Goal: Navigation & Orientation: Find specific page/section

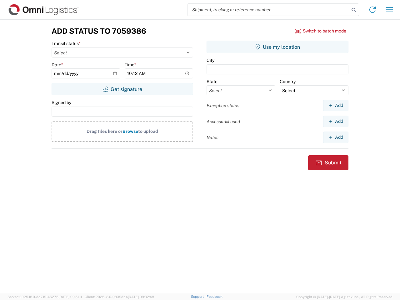
click at [269, 10] on input "search" at bounding box center [269, 10] width 162 height 12
click at [354, 10] on icon at bounding box center [354, 10] width 9 height 9
click at [373, 10] on icon at bounding box center [373, 10] width 10 height 10
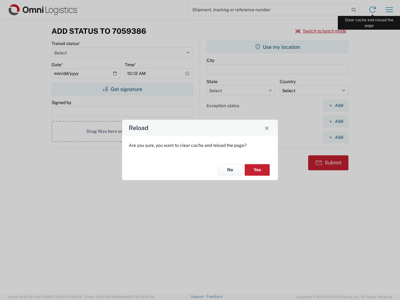
click at [390, 10] on div "Reload Are you sure, you want to clear cache and reload the page? No Yes" at bounding box center [200, 150] width 400 height 300
click at [321, 31] on div "Reload Are you sure, you want to clear cache and reload the page? No Yes" at bounding box center [200, 150] width 400 height 300
click at [122, 89] on div "Reload Are you sure, you want to clear cache and reload the page? No Yes" at bounding box center [200, 150] width 400 height 300
click at [278, 47] on div "Reload Are you sure, you want to clear cache and reload the page? No Yes" at bounding box center [200, 150] width 400 height 300
click at [336, 105] on div "Reload Are you sure, you want to clear cache and reload the page? No Yes" at bounding box center [200, 150] width 400 height 300
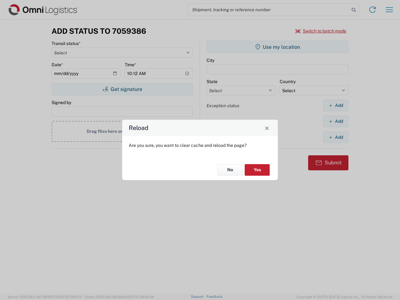
click at [336, 121] on div "Reload Are you sure, you want to clear cache and reload the page? No Yes" at bounding box center [200, 150] width 400 height 300
click at [336, 137] on div "Reload Are you sure, you want to clear cache and reload the page? No Yes" at bounding box center [200, 150] width 400 height 300
